Goal: Task Accomplishment & Management: Use online tool/utility

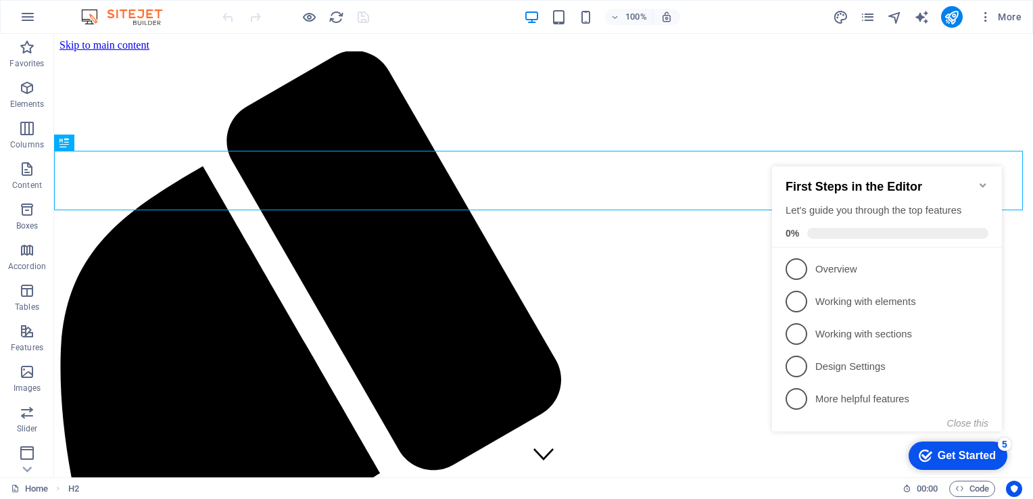
click at [989, 179] on div "First Steps in the Editor Let's guide you through the top features 0%" at bounding box center [887, 206] width 230 height 81
click at [984, 183] on icon "Minimize checklist" at bounding box center [982, 185] width 6 height 4
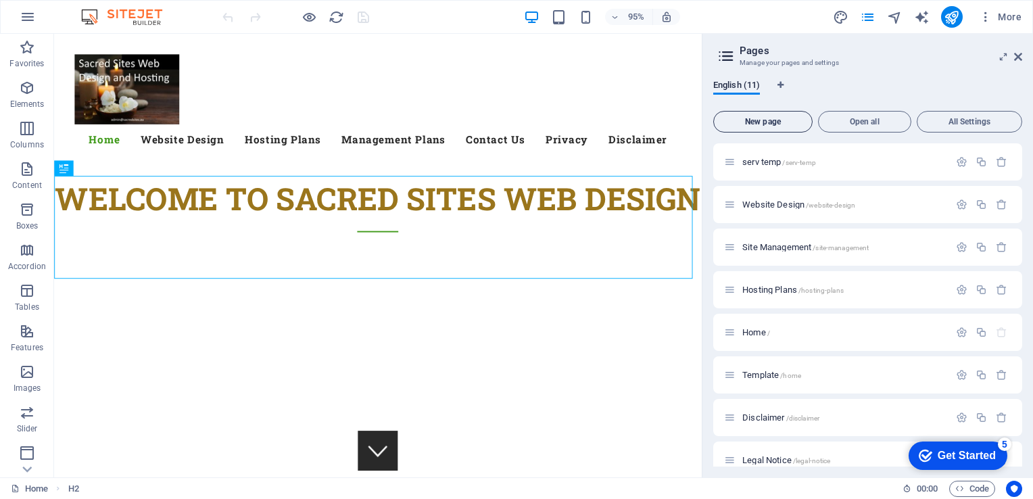
click at [756, 119] on span "New page" at bounding box center [762, 122] width 87 height 8
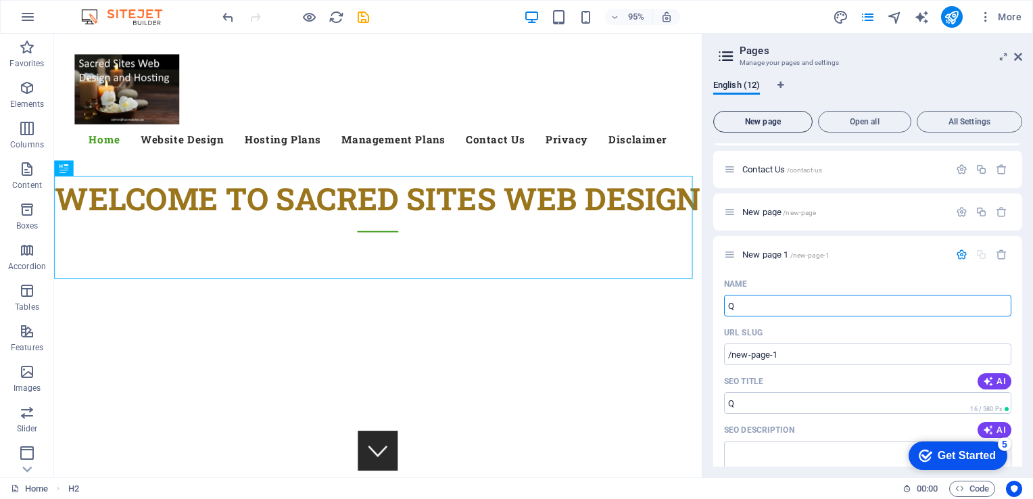
type input "Q"
type input "/q"
type input "Quo"
type input "/qu"
type input "Quo"
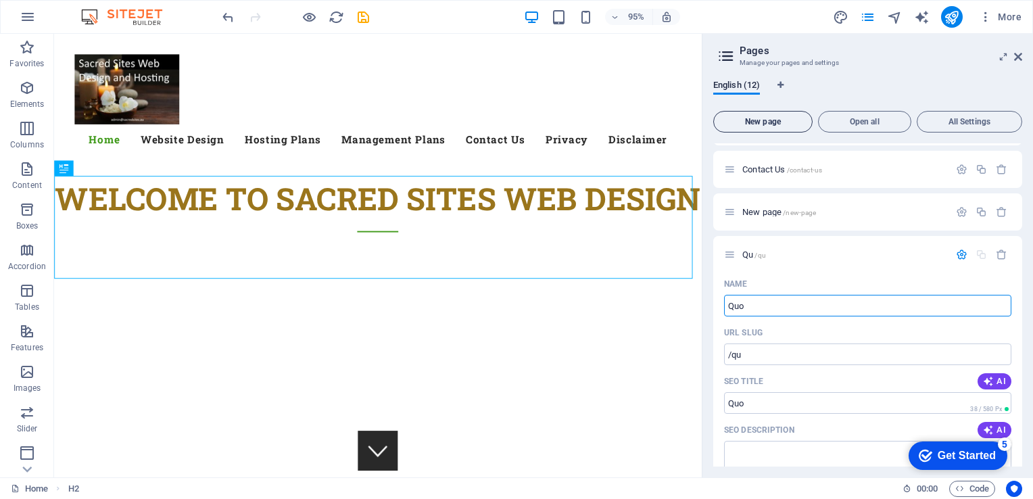
type input "/quo"
type input "Quotat"
type input "/quotat"
type input "Quotation"
type input "/quotation"
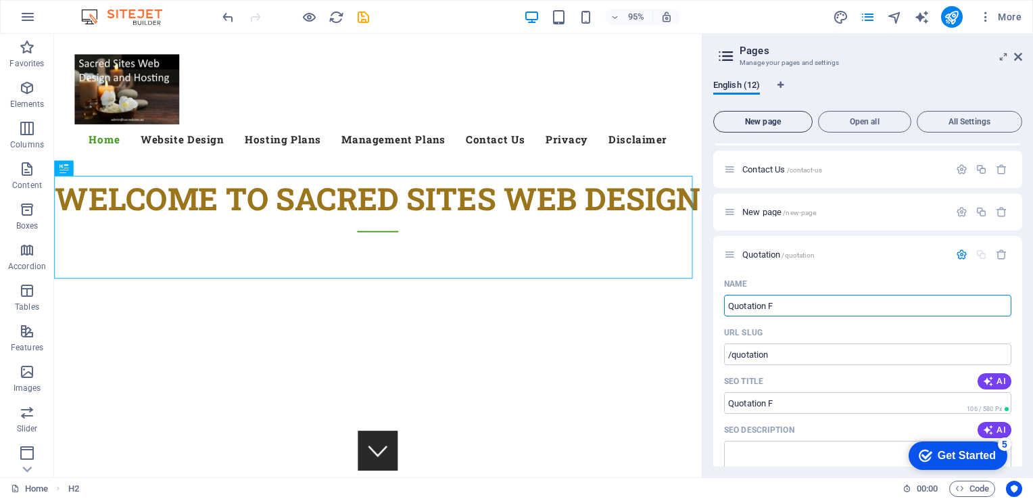
type input "Quotation F"
type input "/quotation-f"
type input "Quotation Form"
type input "/quotation-form"
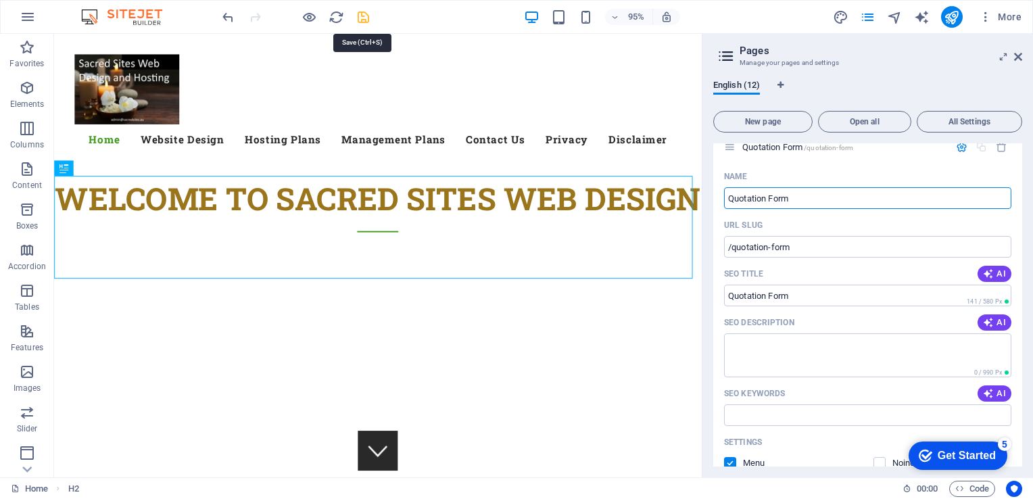
type input "Quotation Form"
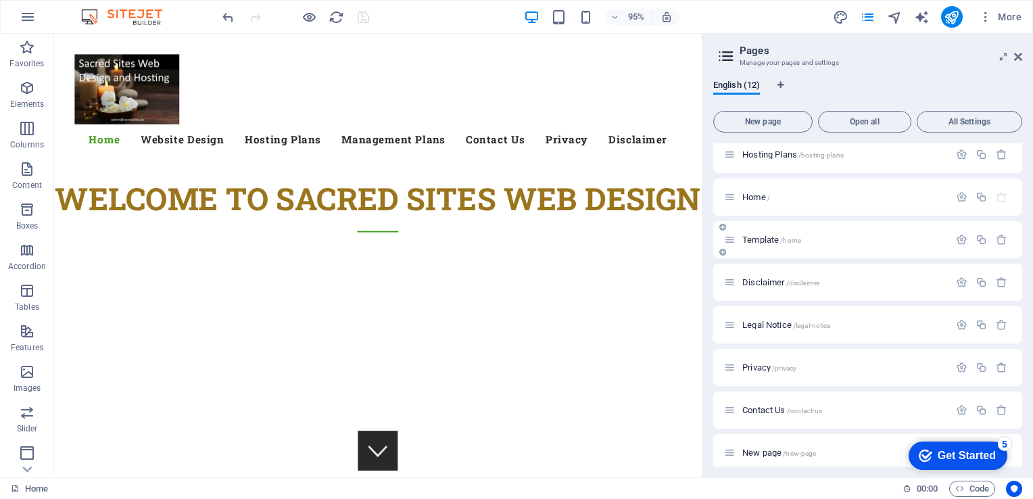
scroll to position [187, 0]
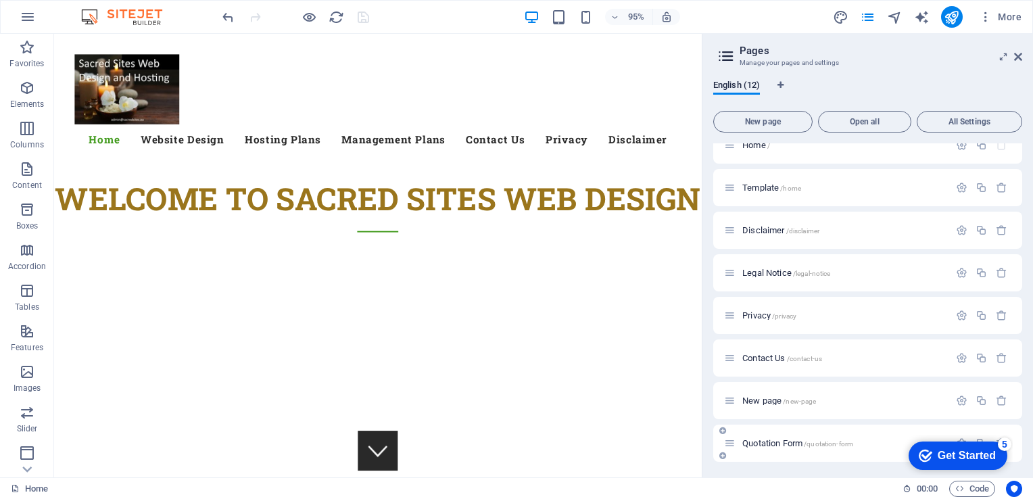
click at [762, 443] on span "Quotation Form /quotation-form" at bounding box center [797, 443] width 111 height 10
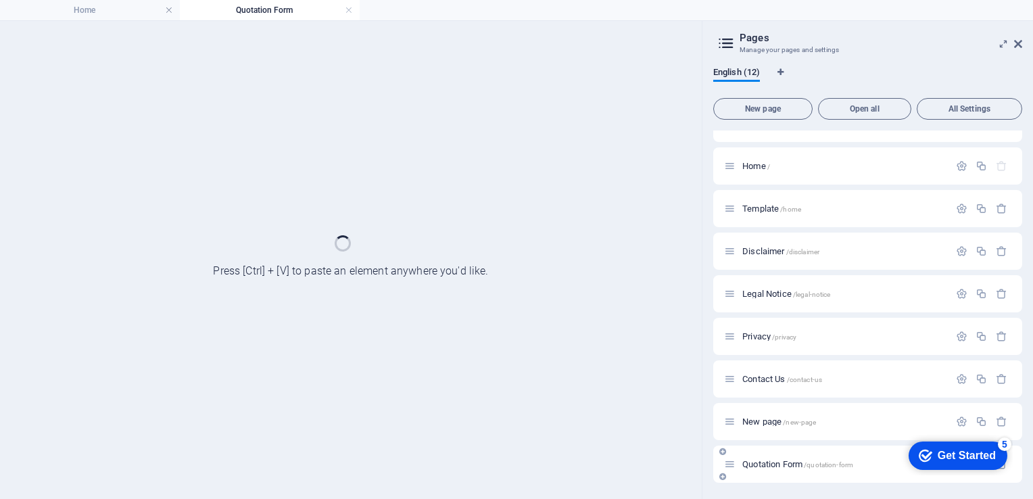
scroll to position [153, 0]
click at [762, 443] on div "serv temp /serv-temp Website Design /website-design Site Management /site-manag…" at bounding box center [867, 230] width 309 height 505
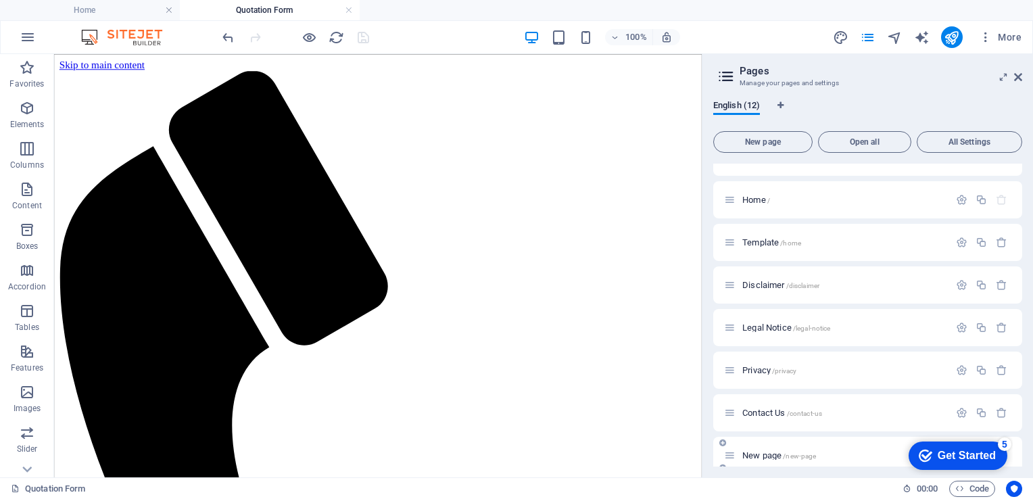
scroll to position [0, 0]
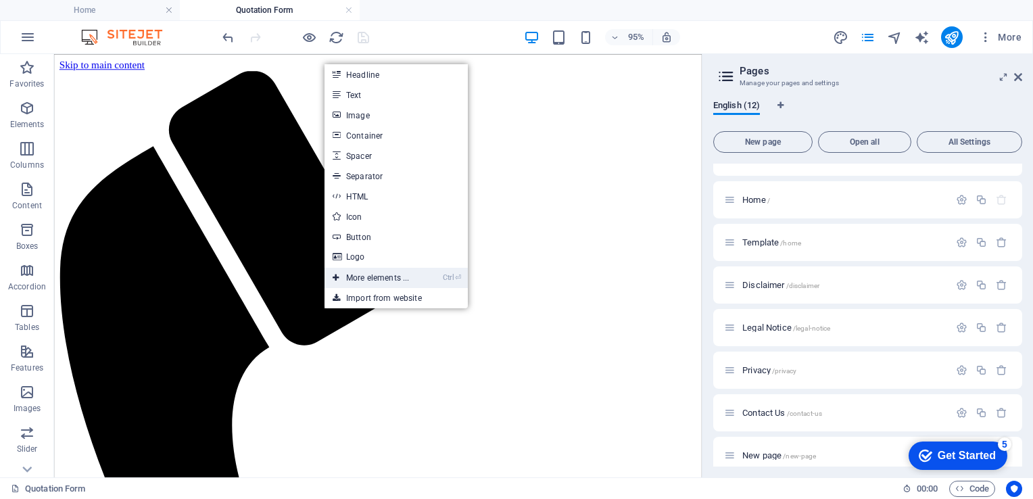
click at [339, 272] on icon at bounding box center [335, 278] width 7 height 20
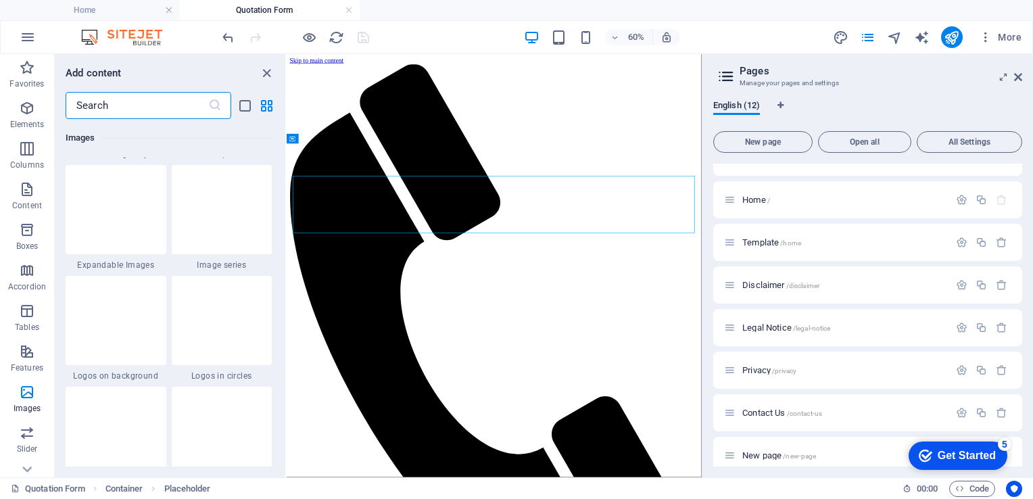
scroll to position [7290, 0]
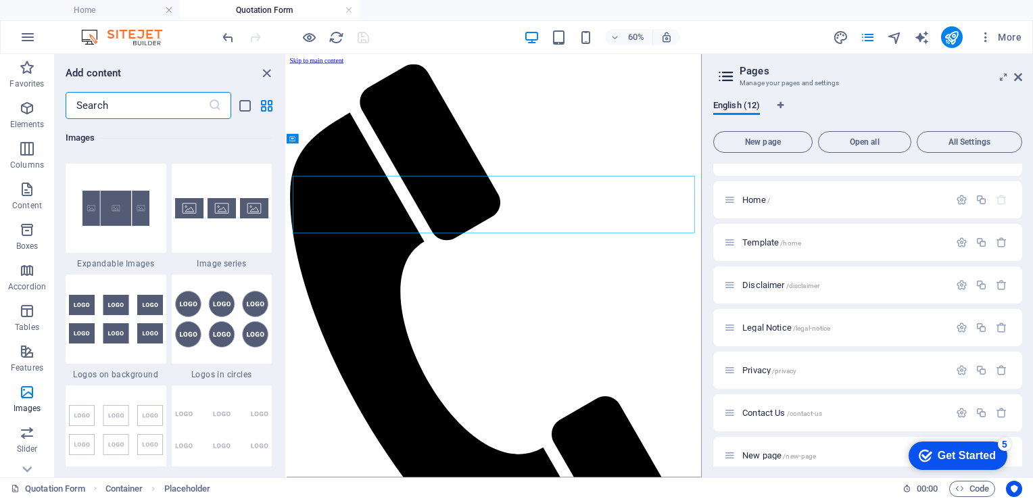
click at [110, 105] on input "text" at bounding box center [137, 105] width 143 height 27
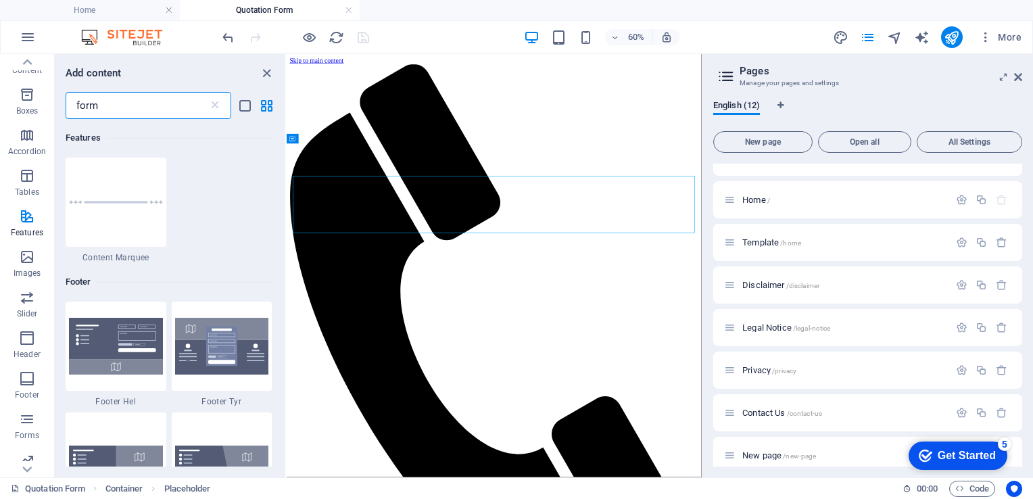
scroll to position [184, 0]
type input "form"
click at [32, 366] on icon "button" at bounding box center [27, 370] width 16 height 16
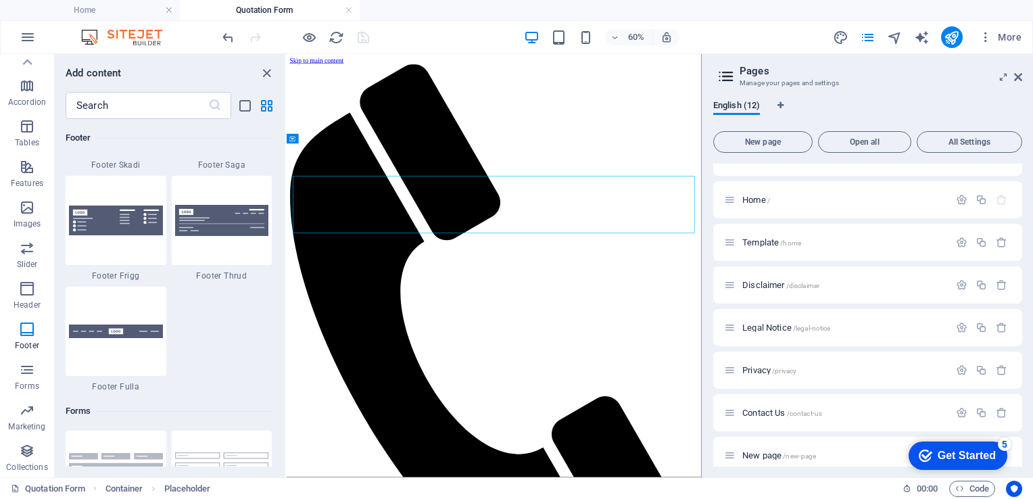
scroll to position [9599, 0]
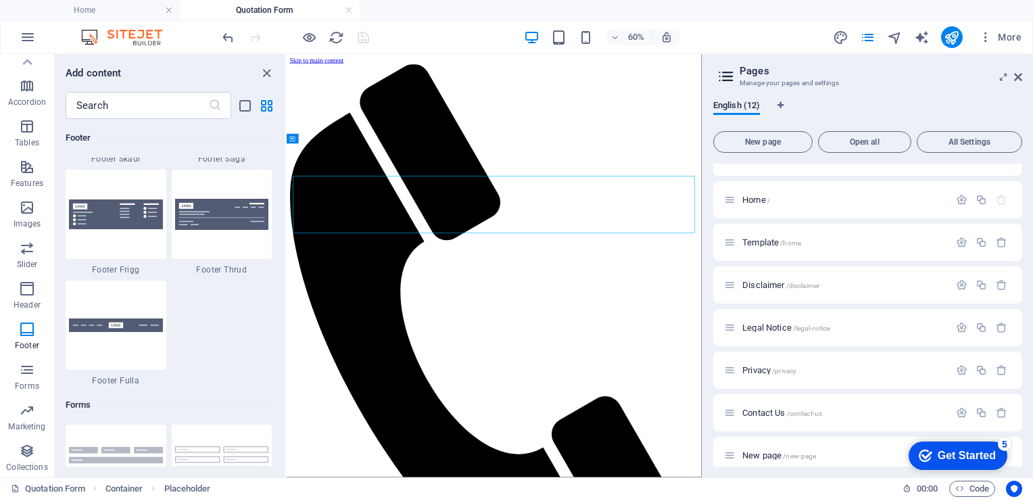
click at [107, 228] on img at bounding box center [116, 214] width 94 height 30
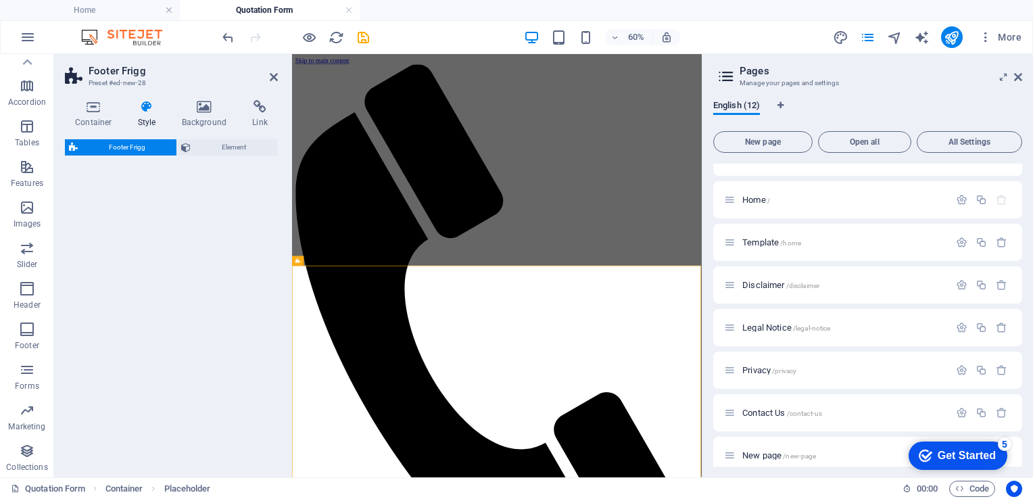
select select "rem"
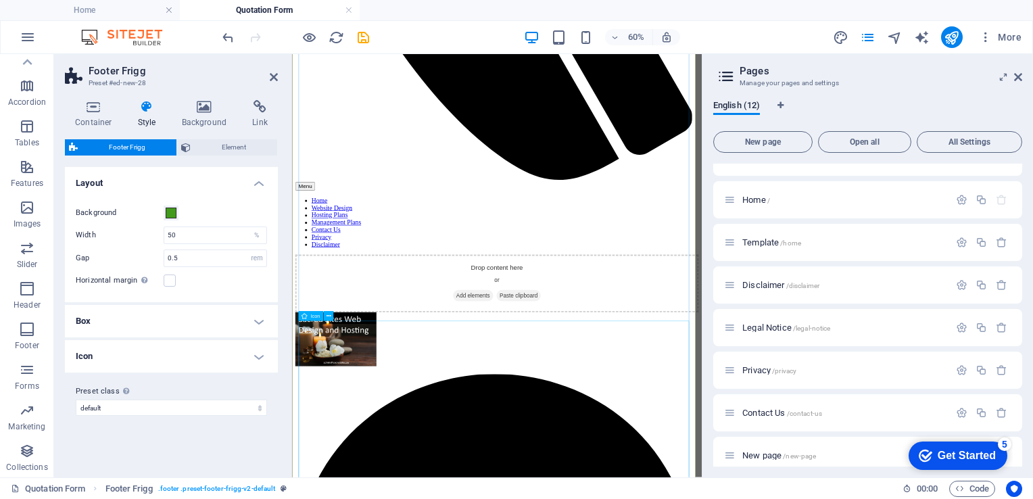
scroll to position [0, 0]
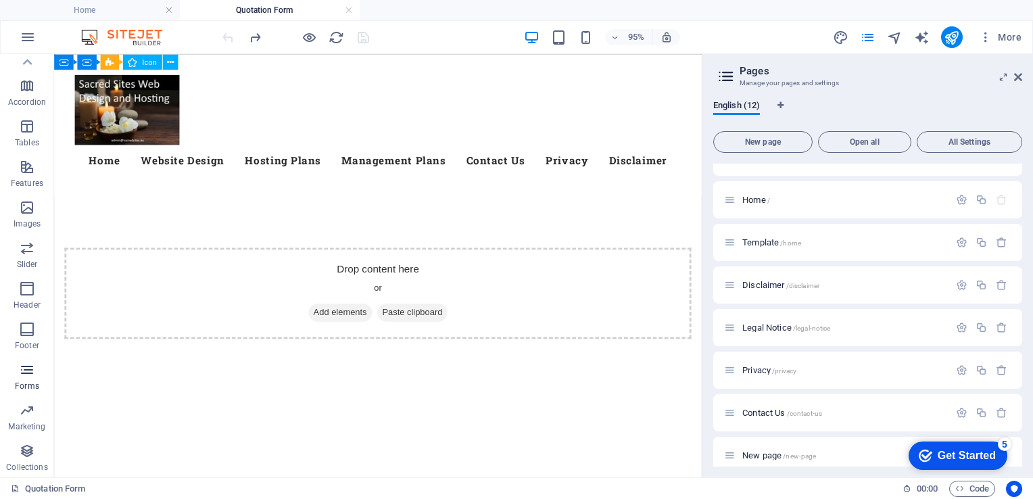
click at [30, 375] on icon "button" at bounding box center [27, 370] width 16 height 16
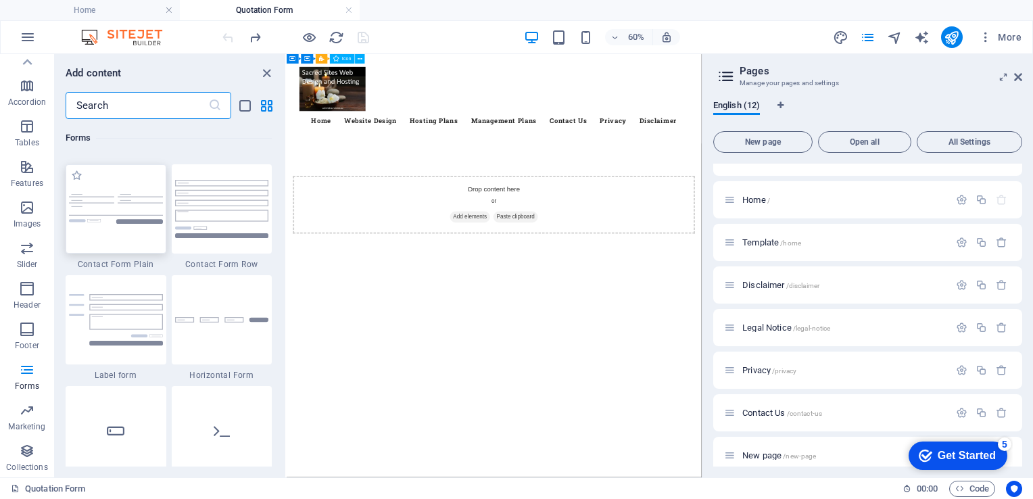
scroll to position [9972, 0]
click at [202, 207] on img at bounding box center [222, 206] width 94 height 57
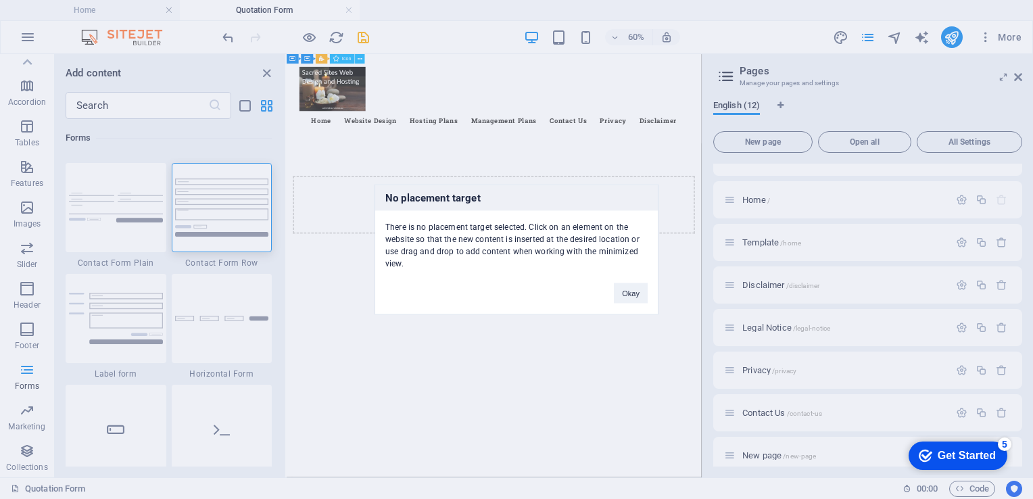
drag, startPoint x: 202, startPoint y: 207, endPoint x: 215, endPoint y: 238, distance: 33.6
click at [416, 197] on div "No placement target There is no placement target selected. Click on an element …" at bounding box center [516, 249] width 1033 height 499
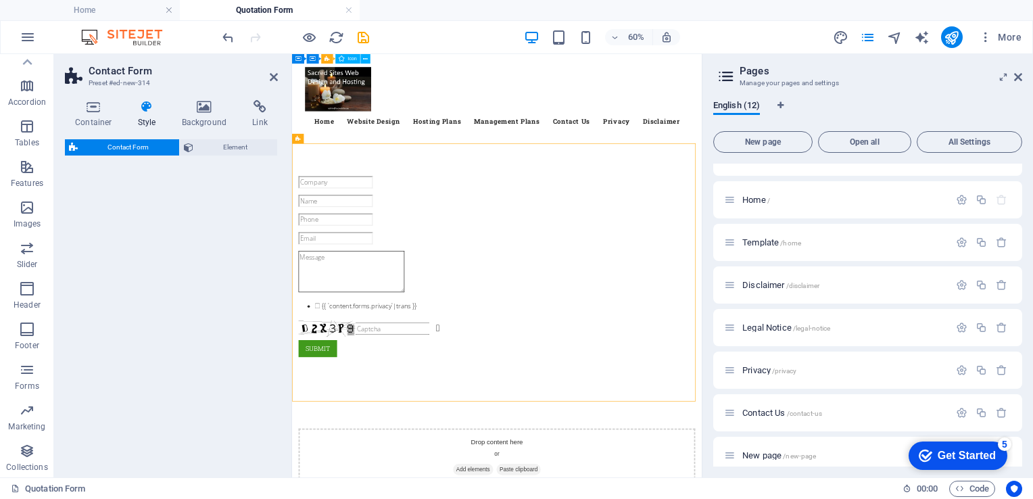
select select "rem"
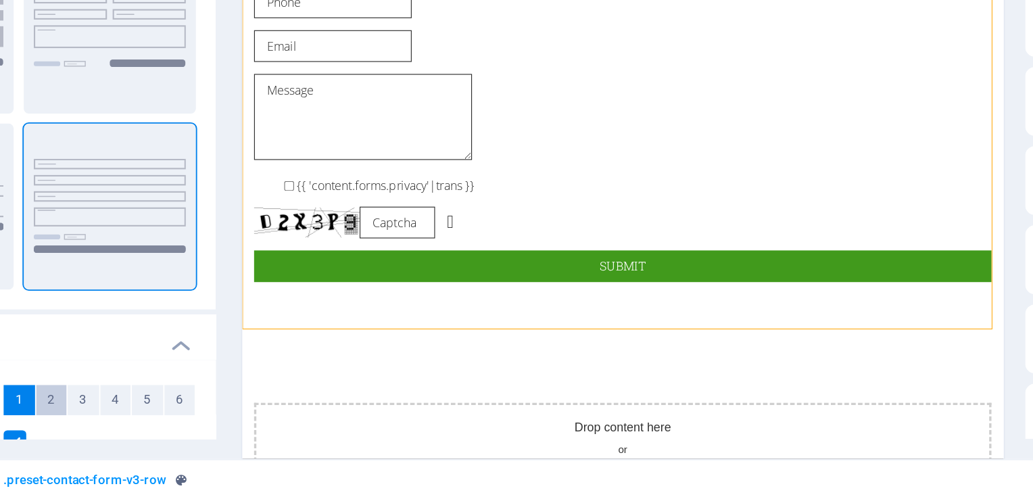
click at [189, 441] on span "2" at bounding box center [189, 445] width 4 height 16
click at [205, 443] on span "3" at bounding box center [206, 445] width 4 height 16
click at [222, 444] on span "4" at bounding box center [224, 445] width 4 height 16
click at [239, 442] on span "5" at bounding box center [241, 445] width 4 height 16
click at [256, 445] on span "6" at bounding box center [258, 445] width 4 height 16
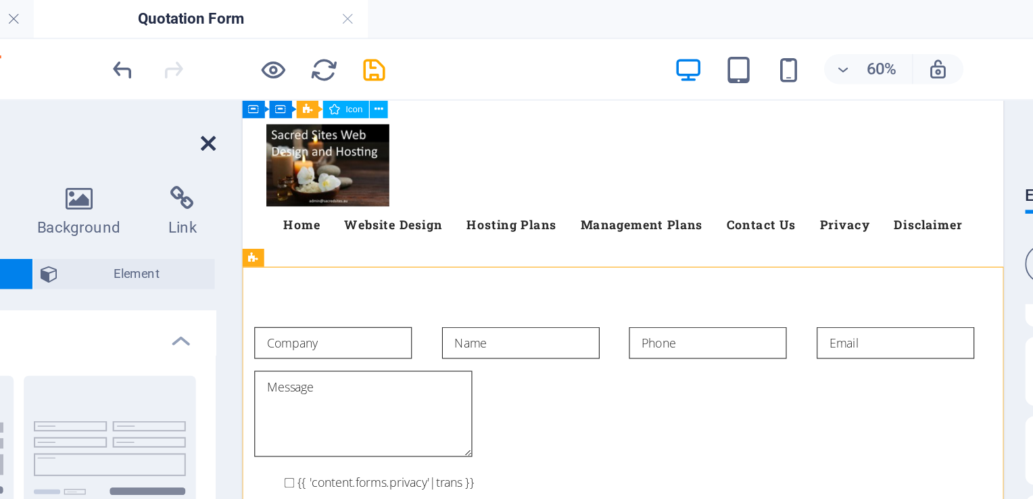
click at [272, 76] on icon at bounding box center [274, 77] width 8 height 11
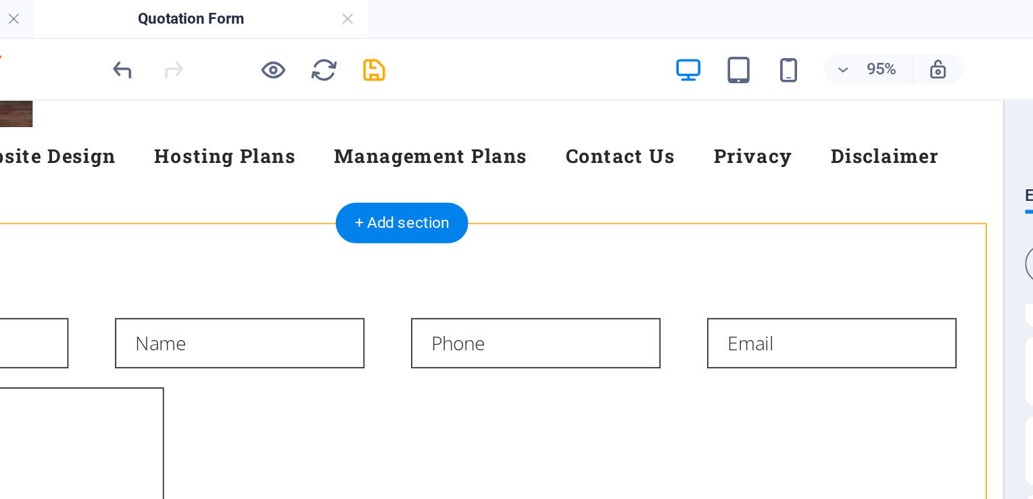
scroll to position [82, 0]
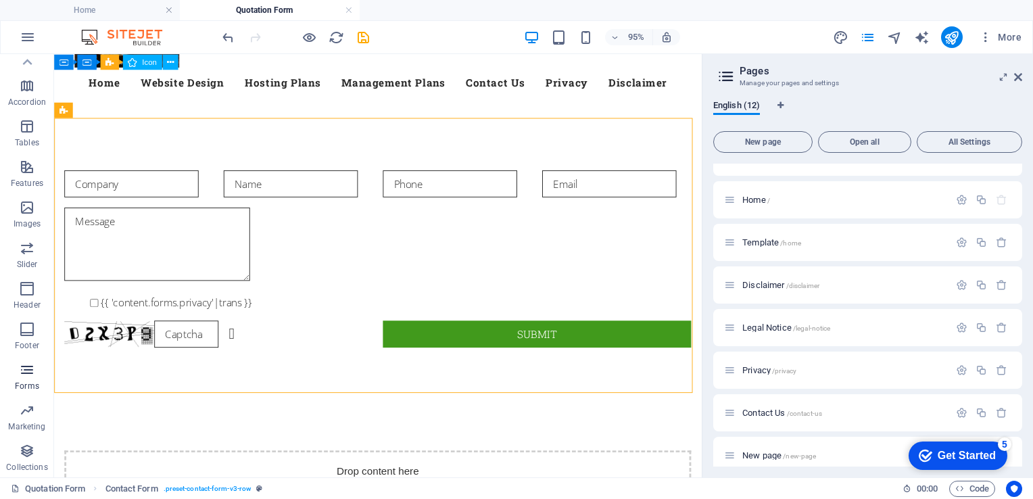
click at [30, 373] on icon "button" at bounding box center [27, 370] width 16 height 16
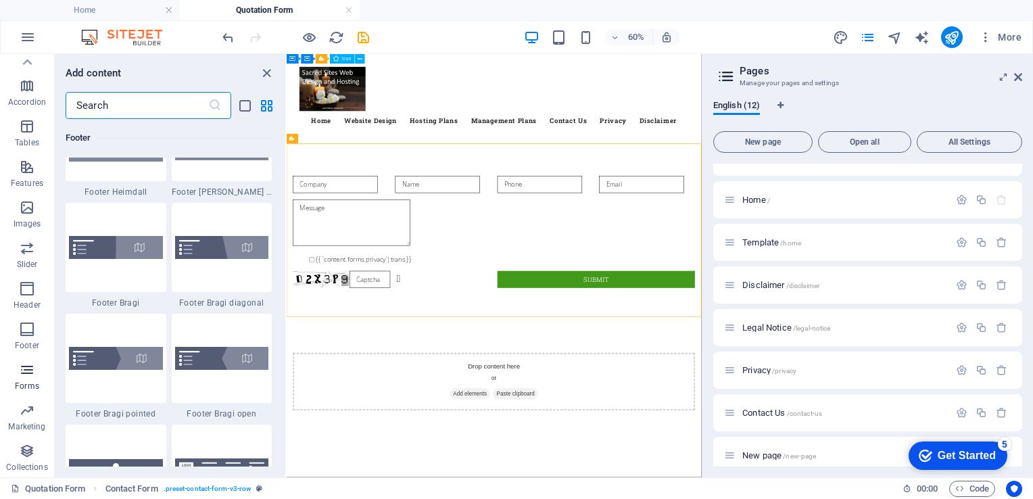
scroll to position [9866, 0]
